Goal: Find specific page/section

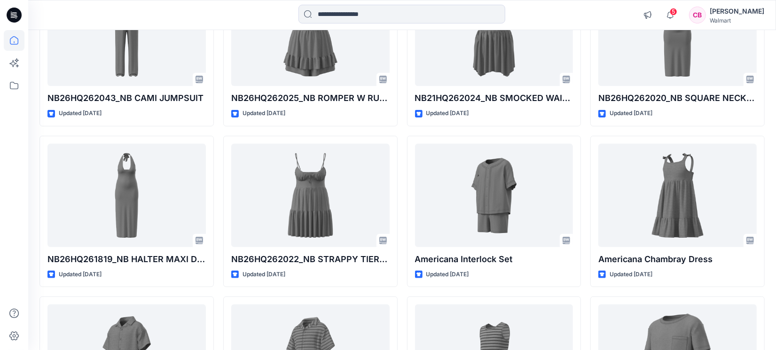
scroll to position [2765, 0]
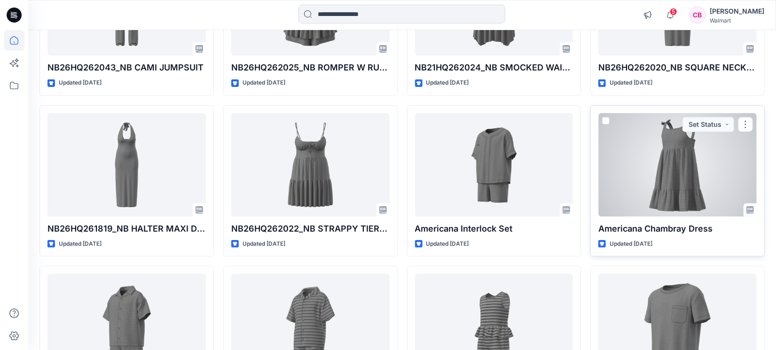
click at [674, 189] on div at bounding box center [678, 164] width 158 height 103
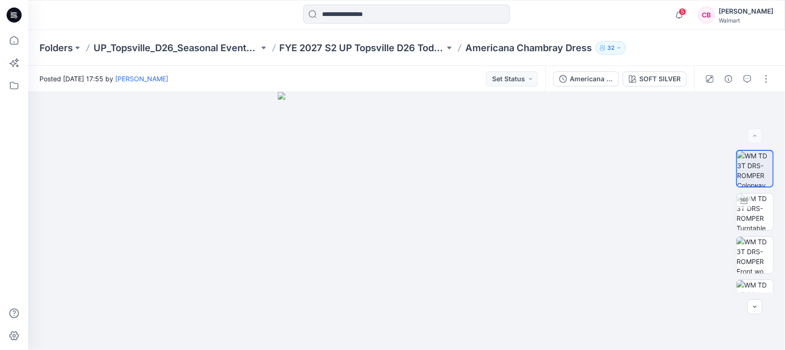
click at [354, 47] on p "FYE 2027 S2 UP Topsville D26 Toddler Girl Seasonal" at bounding box center [362, 47] width 165 height 13
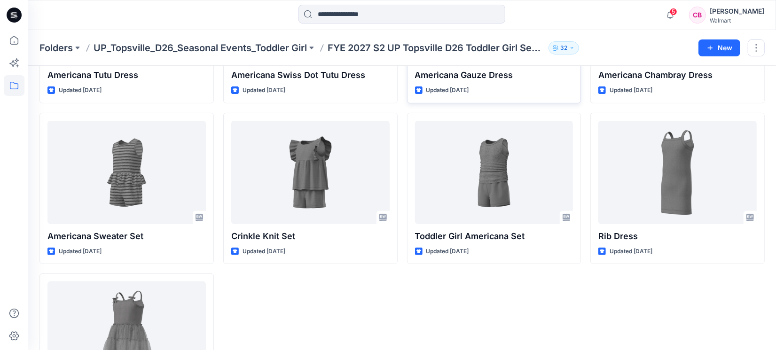
scroll to position [239, 0]
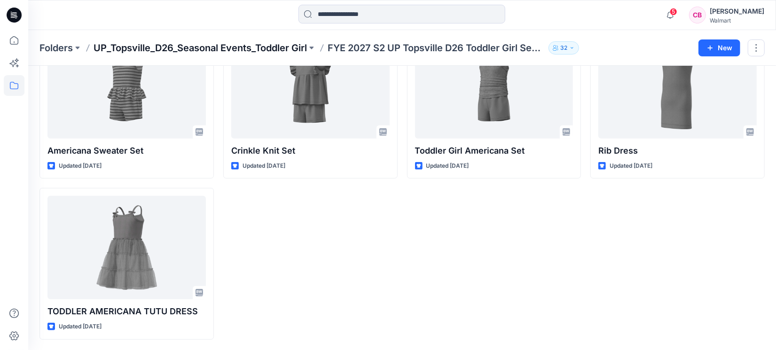
click at [232, 50] on p "UP_Topsville_D26_Seasonal Events_Toddler Girl" at bounding box center [200, 47] width 213 height 13
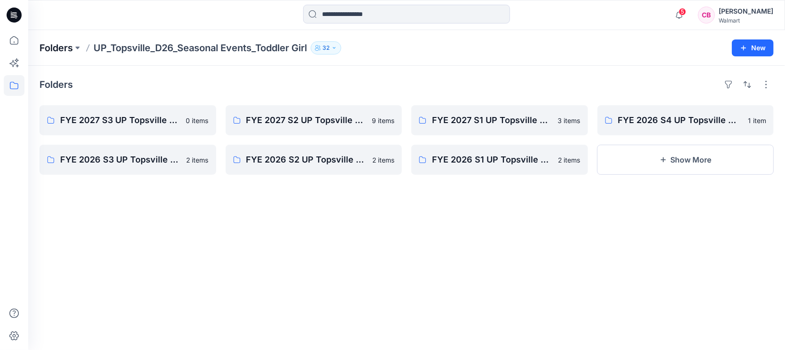
click at [69, 43] on p "Folders" at bounding box center [55, 47] width 33 height 13
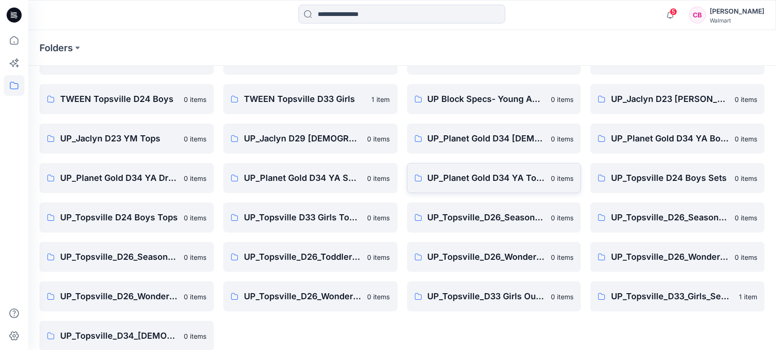
scroll to position [71, 0]
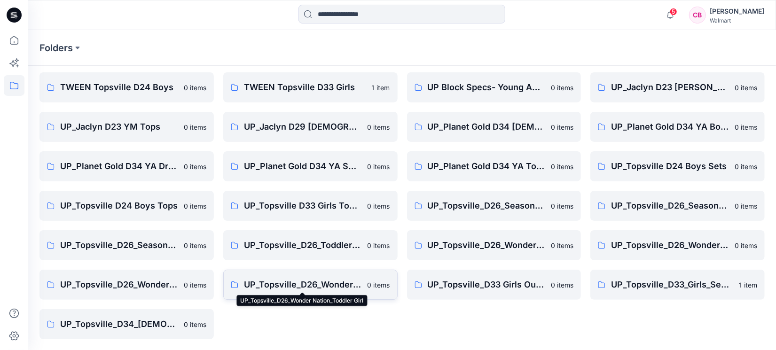
click at [312, 284] on p "UP_Topsville_D26_Wonder Nation_Toddler Girl" at bounding box center [303, 284] width 118 height 13
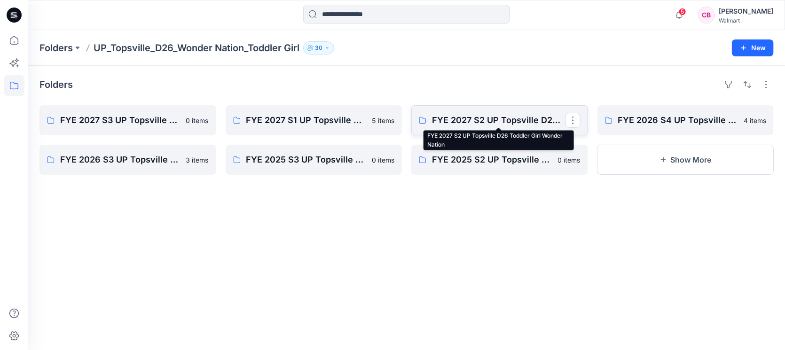
click at [511, 120] on p "FYE 2027 S2 UP Topsville D26 Toddler Girl Wonder Nation" at bounding box center [499, 120] width 134 height 13
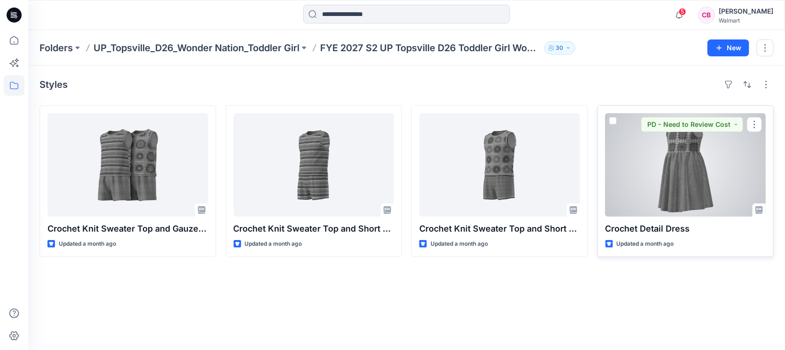
click at [673, 186] on div at bounding box center [686, 164] width 161 height 103
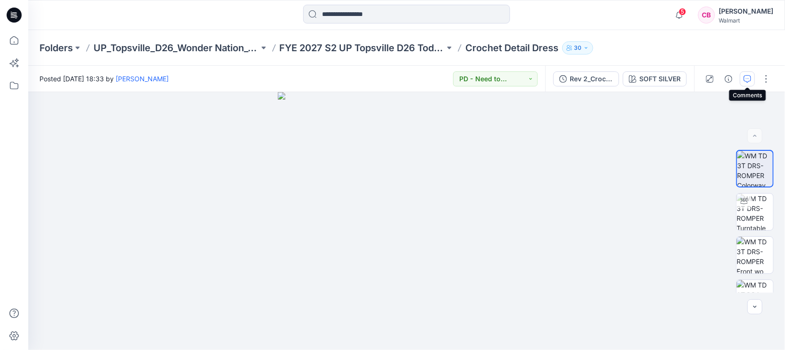
click at [747, 80] on icon "button" at bounding box center [748, 79] width 8 height 8
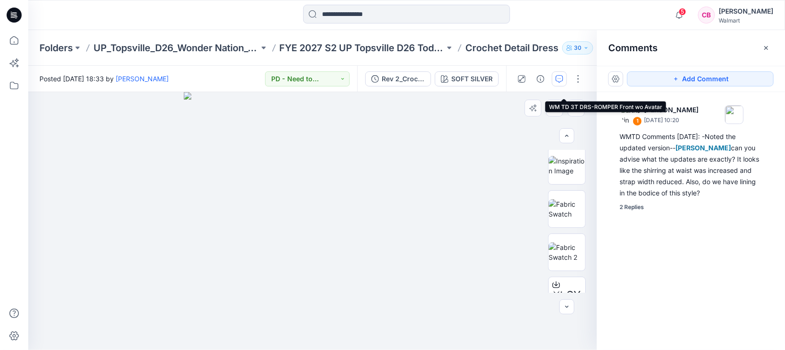
scroll to position [197, 0]
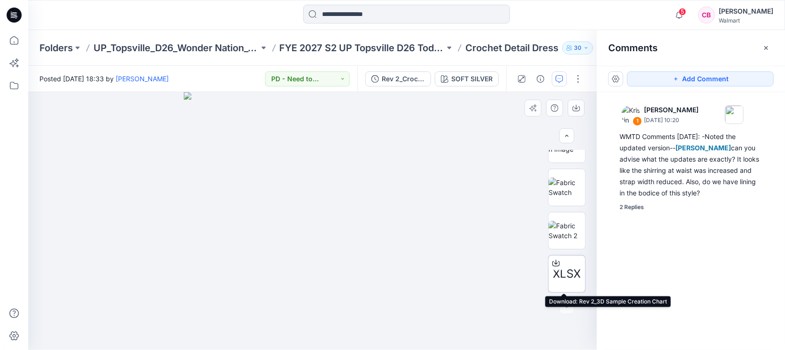
click at [555, 262] on icon at bounding box center [556, 264] width 8 height 8
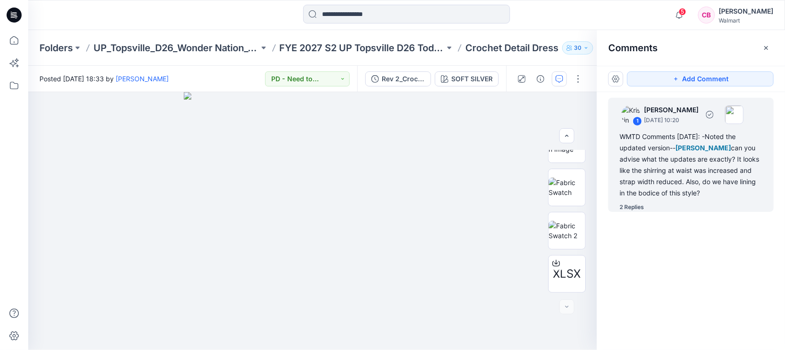
click at [646, 208] on div "2 Replies" at bounding box center [697, 207] width 154 height 9
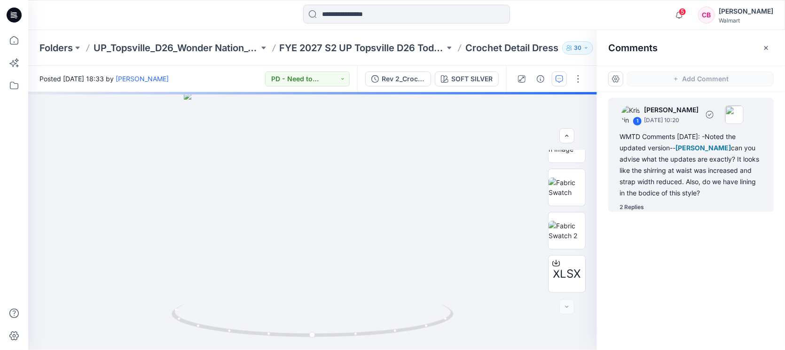
click at [638, 207] on div "2 Replies" at bounding box center [632, 207] width 24 height 9
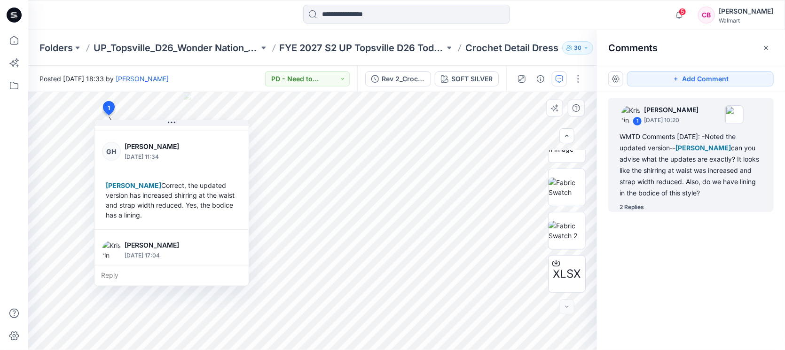
scroll to position [164, 0]
